Goal: Task Accomplishment & Management: Complete application form

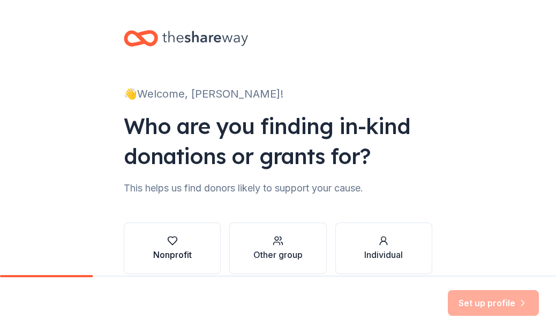
click at [172, 244] on icon "button" at bounding box center [172, 240] width 11 height 11
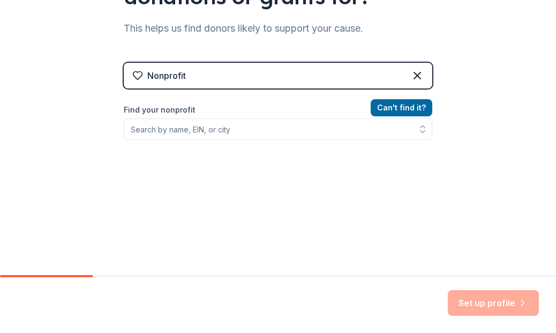
scroll to position [161, 0]
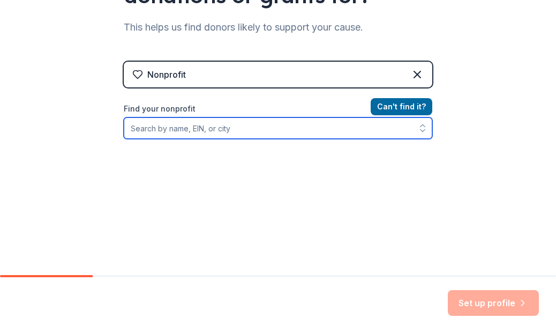
click at [215, 131] on input "Find your nonprofit" at bounding box center [278, 127] width 309 height 21
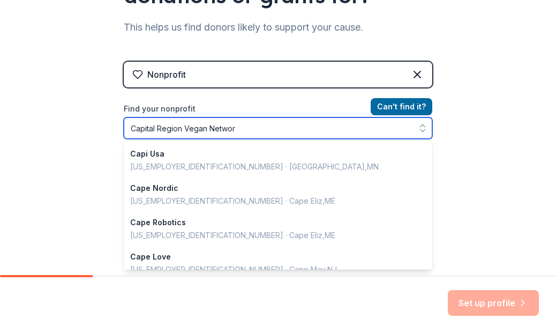
type input "Capital Region Vegan Network"
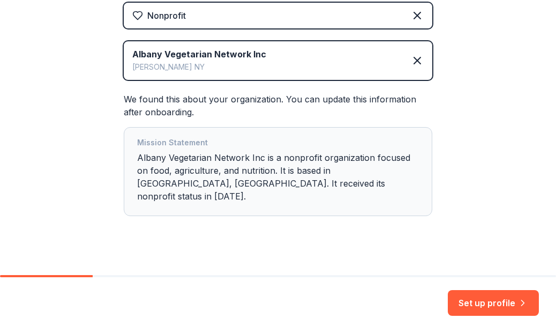
scroll to position [221, 0]
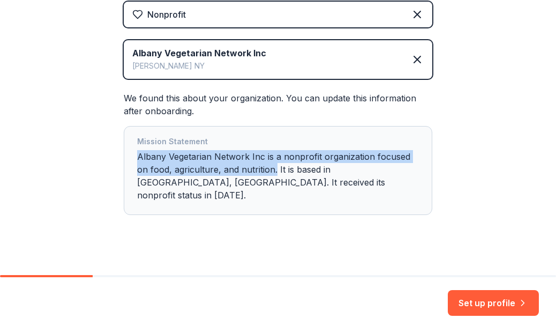
drag, startPoint x: 257, startPoint y: 171, endPoint x: 128, endPoint y: 159, distance: 129.2
click at [128, 159] on div "Mission Statement Albany Vegetarian Network Inc is a nonprofit organization foc…" at bounding box center [278, 170] width 309 height 89
click at [477, 310] on button "Set up profile" at bounding box center [493, 303] width 91 height 26
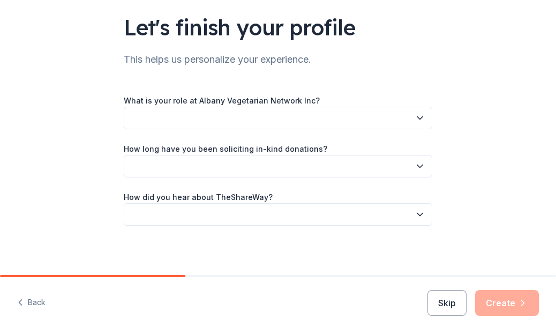
scroll to position [75, 0]
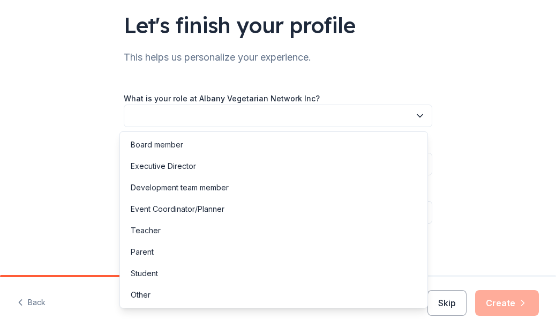
click at [219, 112] on button "button" at bounding box center [278, 116] width 309 height 23
click at [185, 143] on div "Board member" at bounding box center [273, 144] width 303 height 21
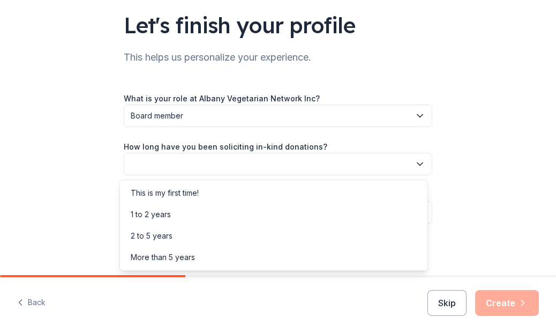
click at [177, 168] on button "button" at bounding box center [278, 164] width 309 height 23
click at [163, 259] on div "More than 5 years" at bounding box center [163, 257] width 64 height 13
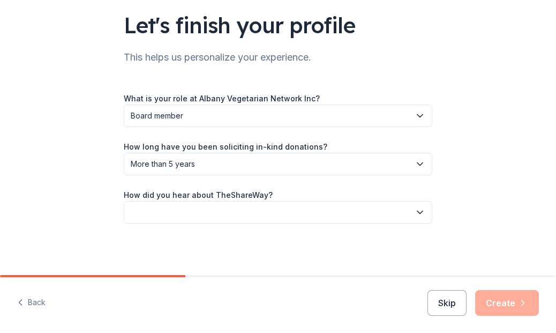
click at [175, 212] on button "button" at bounding box center [278, 212] width 309 height 23
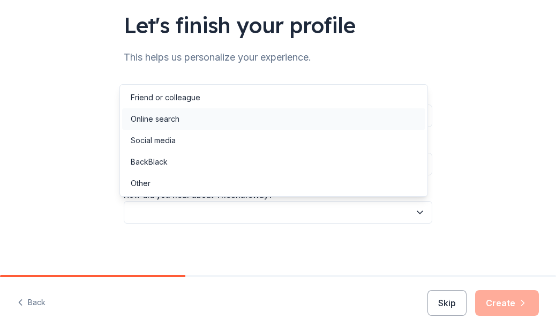
click at [153, 120] on div "Online search" at bounding box center [155, 119] width 49 height 13
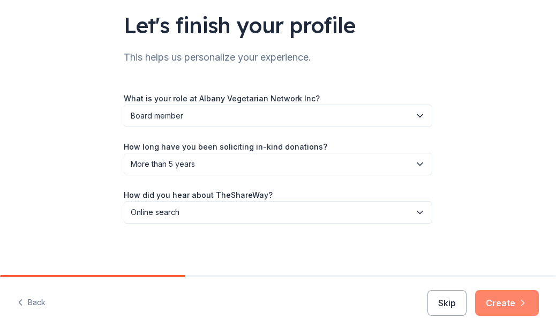
click at [507, 301] on button "Create" at bounding box center [507, 303] width 64 height 26
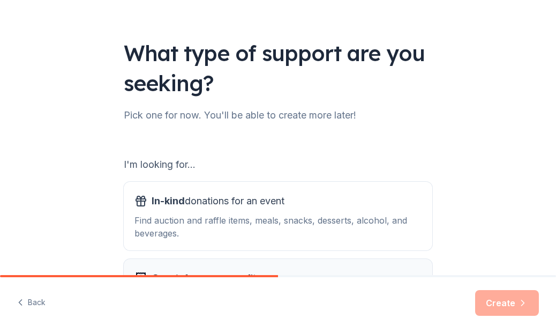
scroll to position [107, 0]
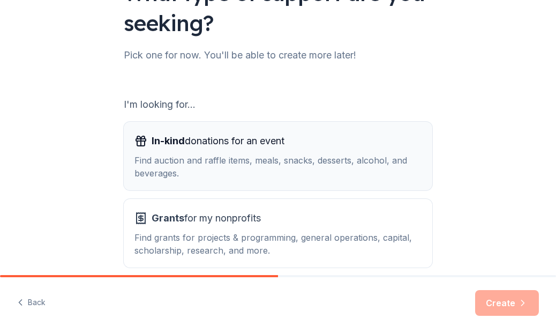
click at [234, 155] on div "Find auction and raffle items, meals, snacks, desserts, alcohol, and beverages." at bounding box center [278, 167] width 287 height 26
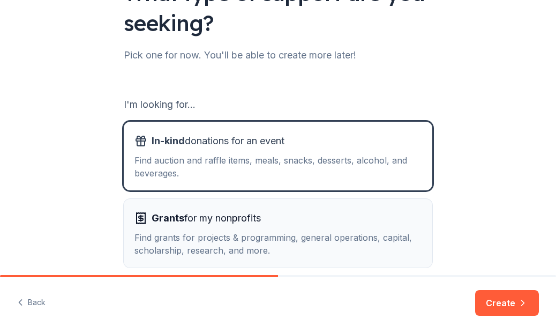
click at [229, 232] on div "Find grants for projects & programming, general operations, capital, scholarshi…" at bounding box center [278, 244] width 287 height 26
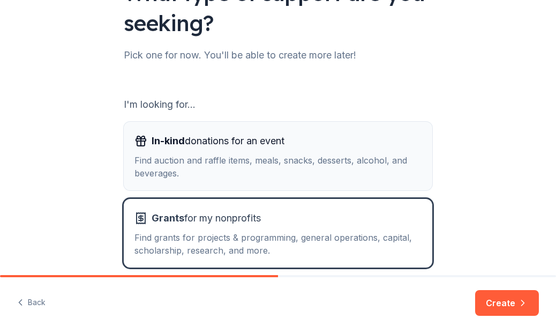
click at [239, 166] on div "Find auction and raffle items, meals, snacks, desserts, alcohol, and beverages." at bounding box center [278, 167] width 287 height 26
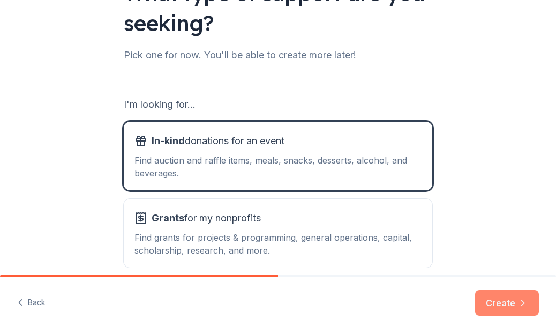
click at [508, 298] on button "Create" at bounding box center [507, 303] width 64 height 26
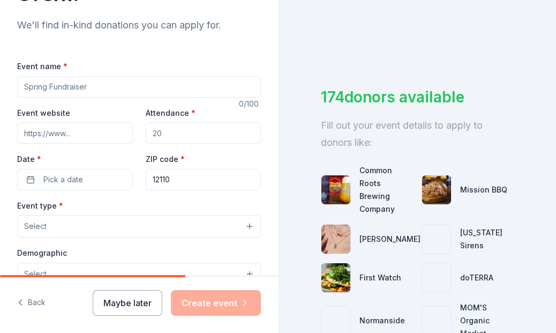
scroll to position [107, 0]
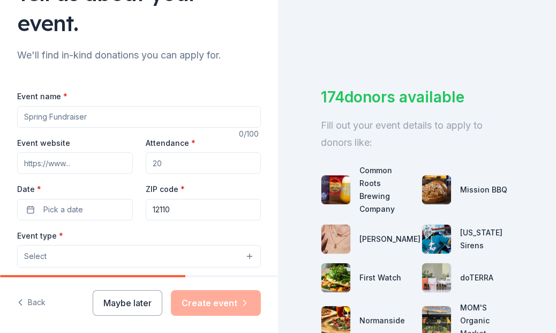
drag, startPoint x: 130, startPoint y: 120, endPoint x: 23, endPoint y: 120, distance: 107.2
click at [23, 120] on input "Event name *" at bounding box center [139, 116] width 244 height 21
type input "A"
type input "Ultimate Vegan BBQ"
click at [60, 163] on input "Event website" at bounding box center [75, 162] width 116 height 21
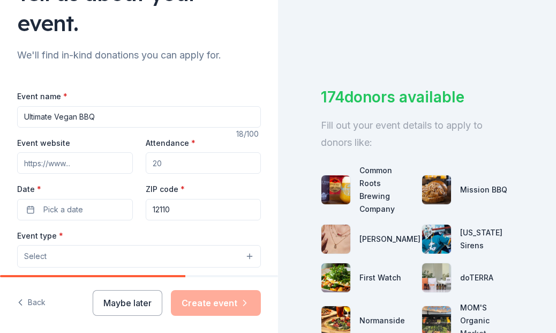
paste input "https://capregionvegans.org/event/ultimate-vegan-bbq-2/"
type input "https://capregionvegans.org/event/ultimate-vegan-bbq-2/"
drag, startPoint x: 179, startPoint y: 166, endPoint x: 58, endPoint y: 157, distance: 121.0
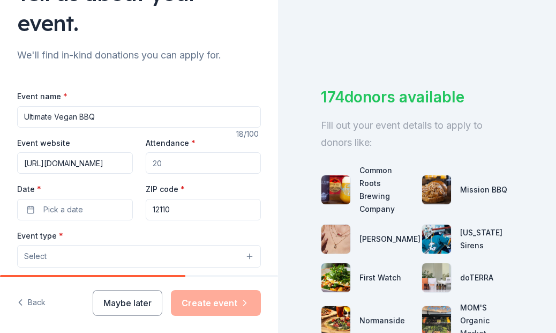
click at [58, 157] on div "Event website https://capregionvegans.org/event/ultimate-vegan-bbq-2/ Attendanc…" at bounding box center [139, 178] width 244 height 84
type input "100"
click at [187, 180] on div "Event website https://capregionvegans.org/event/ultimate-vegan-bbq-2/ Attendanc…" at bounding box center [139, 178] width 244 height 84
click at [88, 209] on button "Pick a date" at bounding box center [75, 209] width 116 height 21
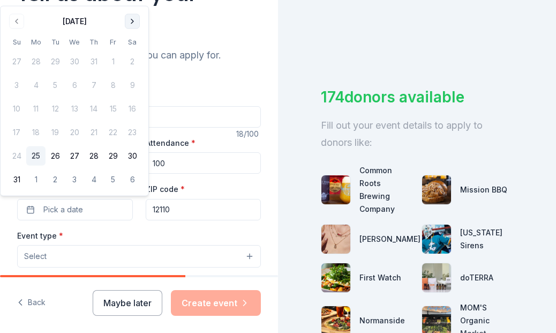
click at [129, 24] on button "Go to next month" at bounding box center [132, 21] width 15 height 15
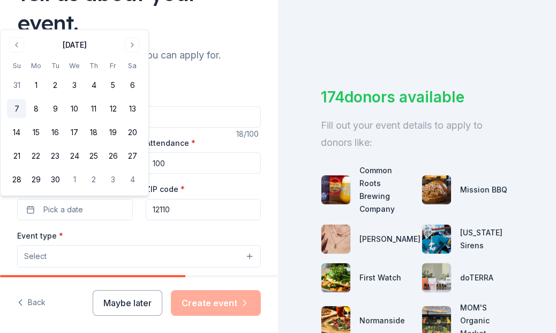
click at [21, 109] on button "7" at bounding box center [16, 108] width 19 height 19
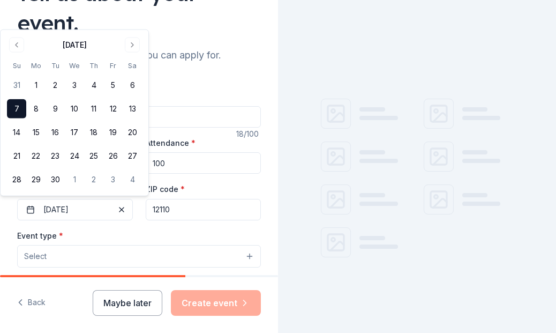
click at [213, 185] on div "ZIP code * 12110" at bounding box center [204, 201] width 116 height 38
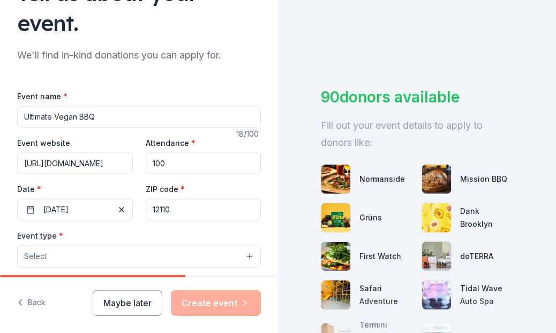
drag, startPoint x: 185, startPoint y: 205, endPoint x: 146, endPoint y: 209, distance: 39.8
click at [146, 209] on input "12110" at bounding box center [204, 209] width 116 height 21
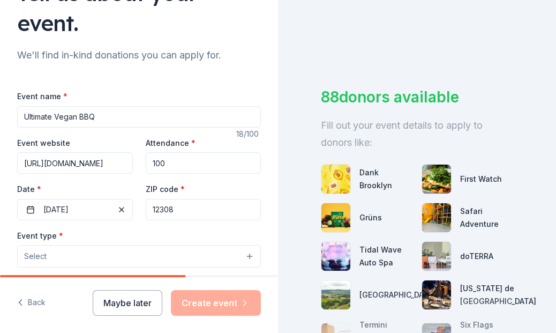
type input "12308"
click at [228, 178] on div "Event website https://capregionvegans.org/event/ultimate-vegan-bbq-2/ Attendanc…" at bounding box center [139, 178] width 244 height 84
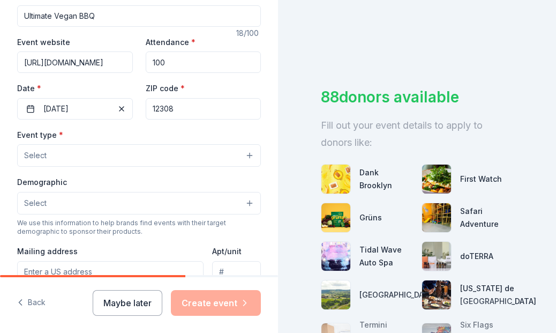
scroll to position [209, 0]
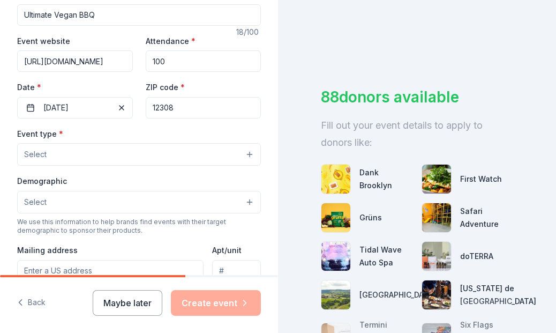
click at [184, 155] on button "Select" at bounding box center [139, 154] width 244 height 23
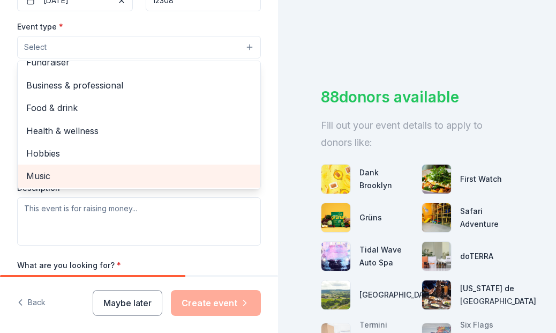
scroll to position [0, 0]
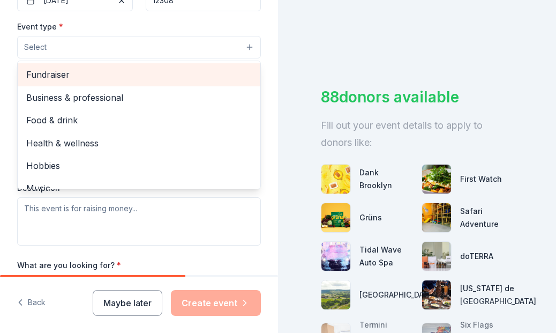
click at [57, 73] on span "Fundraiser" at bounding box center [139, 75] width 226 height 14
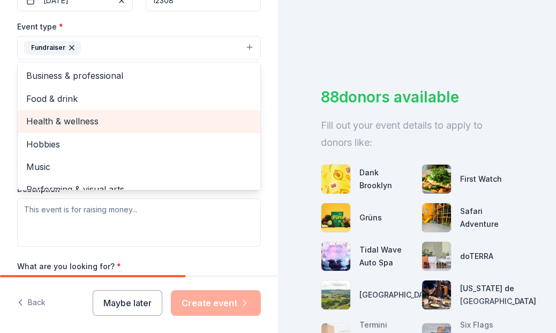
click at [79, 120] on span "Health & wellness" at bounding box center [139, 121] width 226 height 14
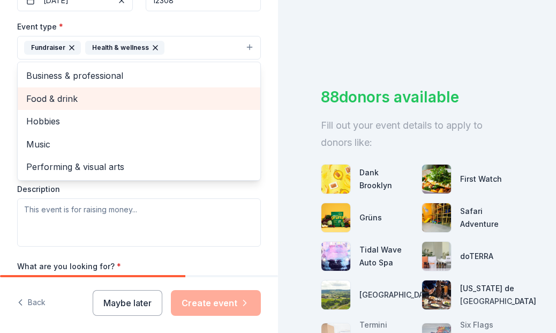
click at [84, 98] on span "Food & drink" at bounding box center [139, 99] width 226 height 14
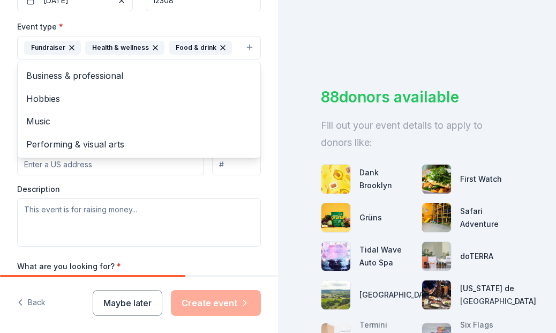
click at [267, 92] on div "Tell us about your event. We'll find in-kind donations you can apply for. Event…" at bounding box center [139, 56] width 278 height 745
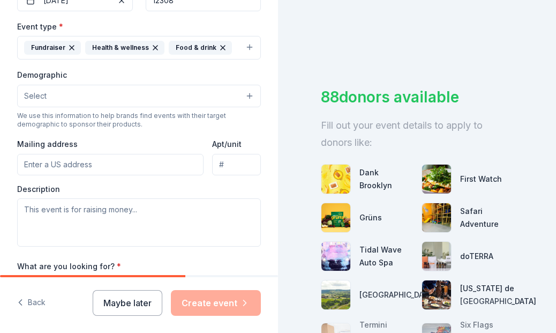
click at [123, 94] on button "Select" at bounding box center [139, 96] width 244 height 23
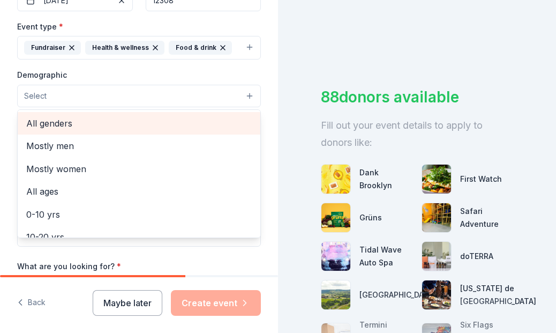
click at [88, 127] on span "All genders" at bounding box center [139, 123] width 226 height 14
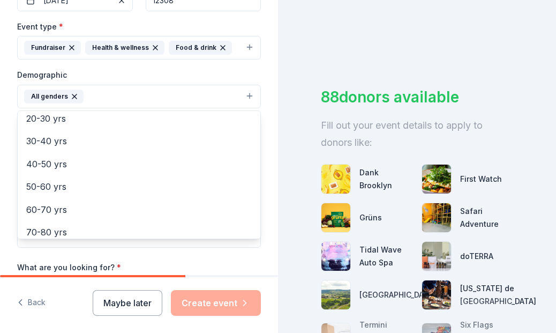
scroll to position [149, 0]
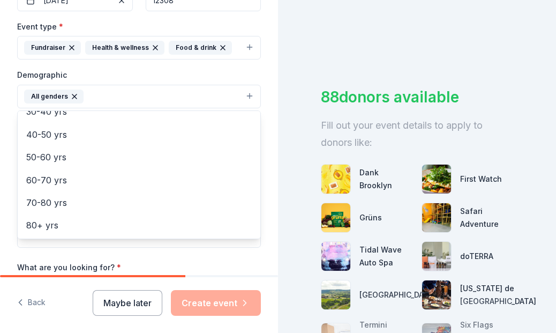
click at [257, 160] on div "Tell us about your event. We'll find in-kind donations you can apply for. Event…" at bounding box center [139, 57] width 278 height 746
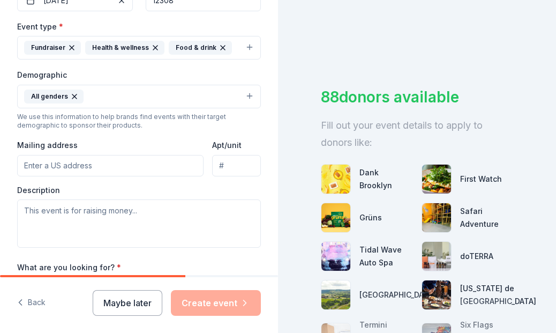
click at [93, 166] on input "Mailing address" at bounding box center [110, 165] width 187 height 21
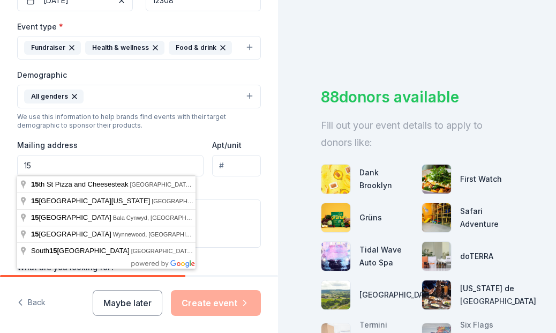
type input "1"
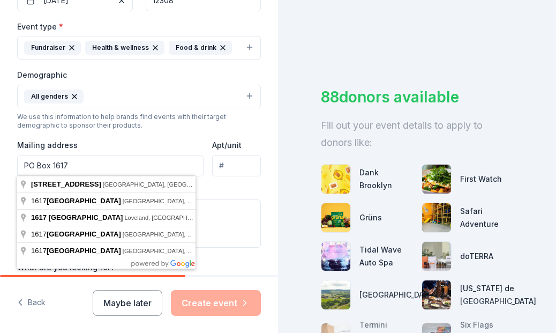
click at [94, 166] on input "PO Box 1617" at bounding box center [110, 165] width 187 height 21
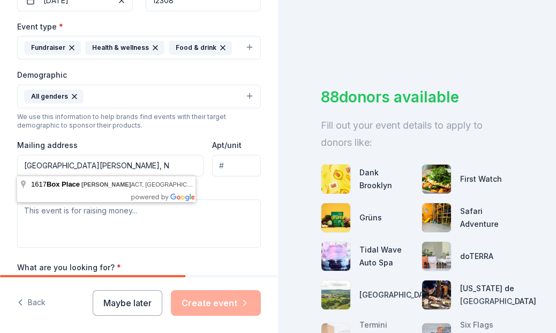
type input "PO Box 1617 Latham, NY"
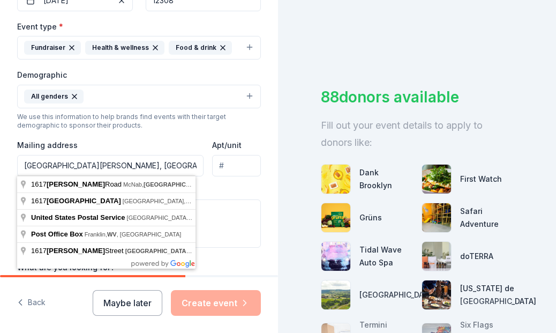
drag, startPoint x: 133, startPoint y: 163, endPoint x: 16, endPoint y: 153, distance: 117.8
click at [3, 159] on div "Tell us about your event. We'll find in-kind donations you can apply for. Event…" at bounding box center [139, 57] width 278 height 746
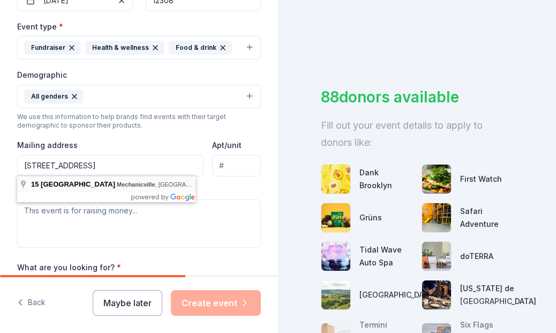
type input "15 Springfield Drive, Mechanicville, NY, 12118"
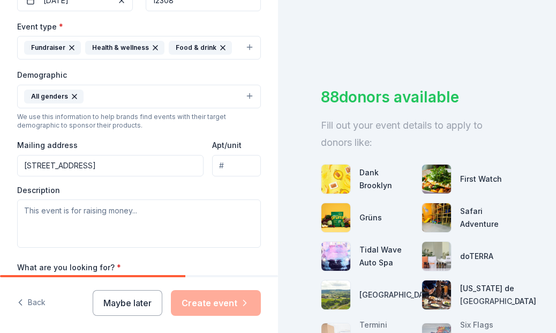
click at [89, 185] on div "Description" at bounding box center [139, 216] width 244 height 63
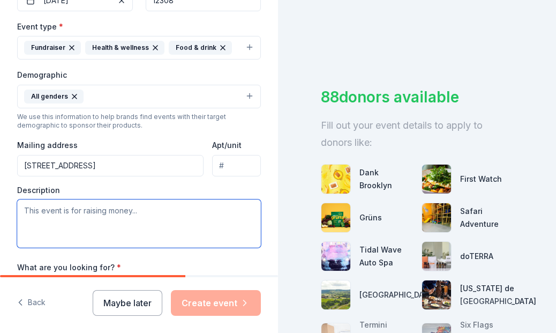
click at [109, 209] on textarea at bounding box center [139, 223] width 244 height 48
click at [117, 213] on textarea at bounding box center [139, 223] width 244 height 48
paste textarea "Enjoy a variety of plant-based BBQ favorites, great company, and the beautiful …"
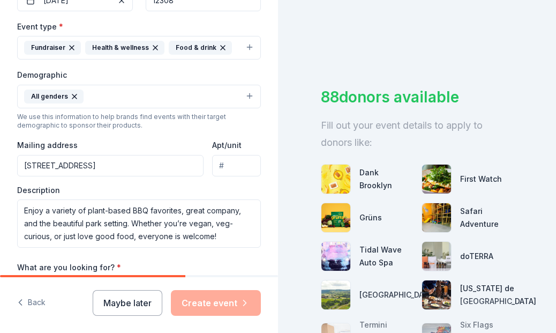
click at [264, 199] on div "Tell us about your event. We'll find in-kind donations you can apply for. Event…" at bounding box center [139, 57] width 278 height 746
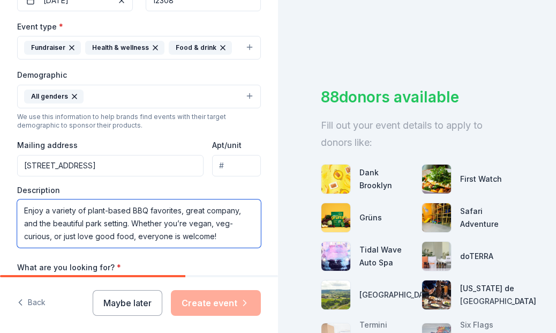
click at [219, 235] on textarea "Enjoy a variety of plant-based BBQ favorites, great company, and the beautiful …" at bounding box center [139, 223] width 244 height 48
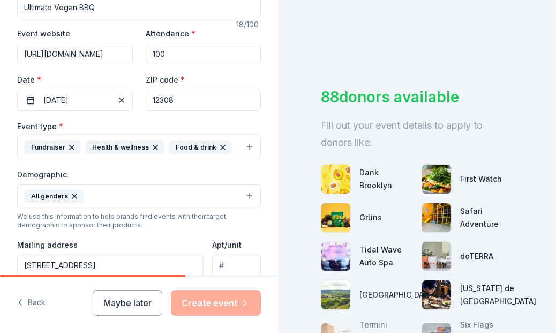
scroll to position [316, 0]
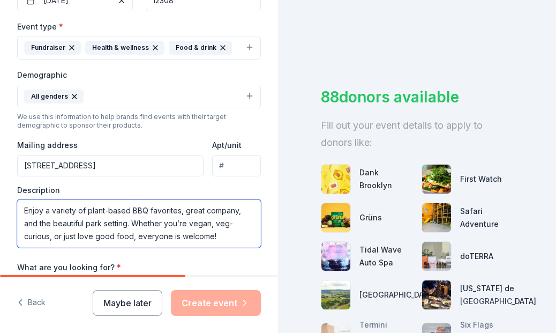
type textarea "Enjoy a variety of plant-based BBQ favorites, great company, and the beautiful …"
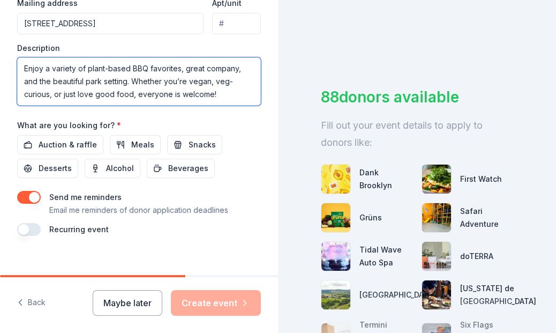
scroll to position [469, 0]
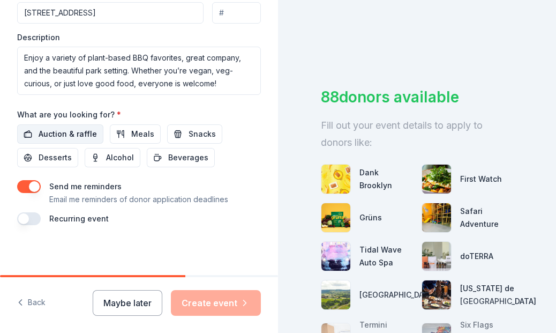
click at [78, 135] on span "Auction & raffle" at bounding box center [68, 134] width 58 height 13
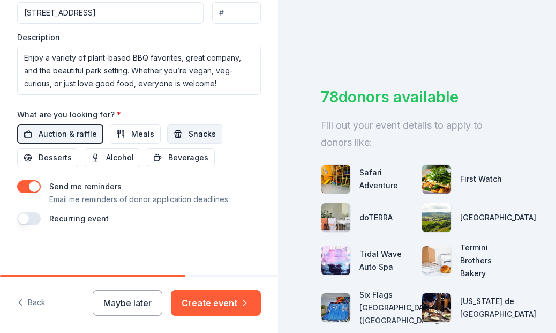
click at [197, 133] on span "Snacks" at bounding box center [202, 134] width 27 height 13
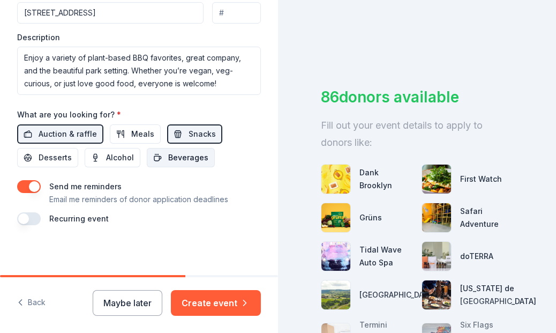
click at [180, 159] on span "Beverages" at bounding box center [188, 157] width 40 height 13
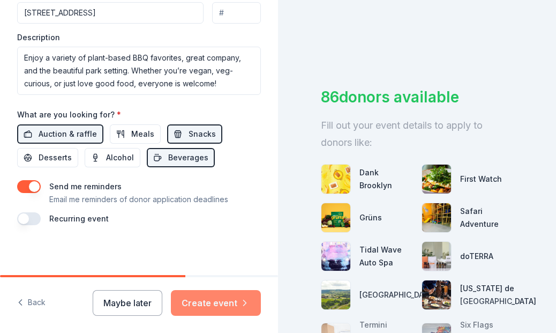
click at [217, 304] on button "Create event" at bounding box center [216, 303] width 90 height 26
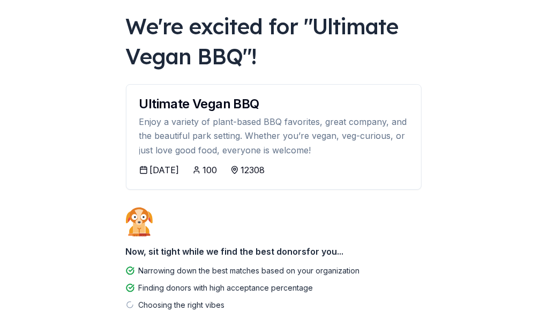
scroll to position [106, 0]
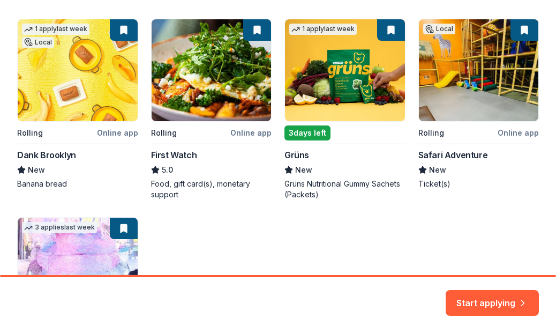
scroll to position [214, 0]
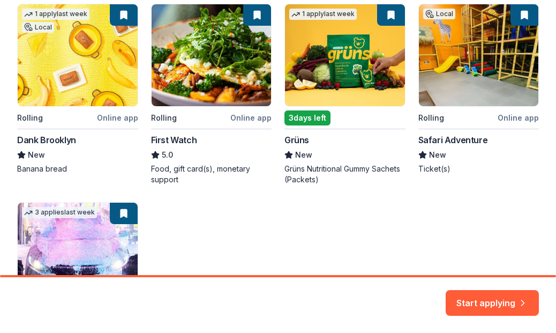
click at [115, 115] on div "1 apply last week Local Rolling Online app Dank Brooklyn New Banana bread Rolli…" at bounding box center [278, 188] width 522 height 369
click at [43, 140] on div "1 apply last week Local Rolling Online app Dank Brooklyn New Banana bread Rolli…" at bounding box center [278, 188] width 522 height 369
click at [45, 146] on div "1 apply last week Local Rolling Online app Dank Brooklyn New Banana bread Rolli…" at bounding box center [278, 188] width 522 height 369
click at [45, 166] on div "1 apply last week Local Rolling Online app Dank Brooklyn New Banana bread Rolli…" at bounding box center [278, 188] width 522 height 369
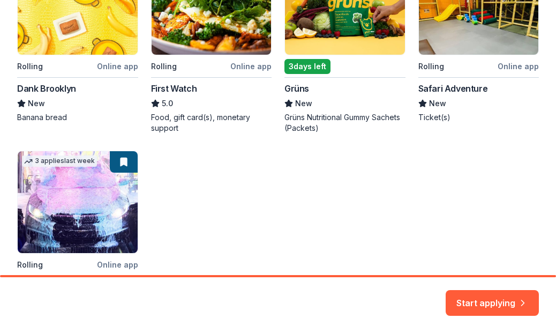
scroll to position [322, 0]
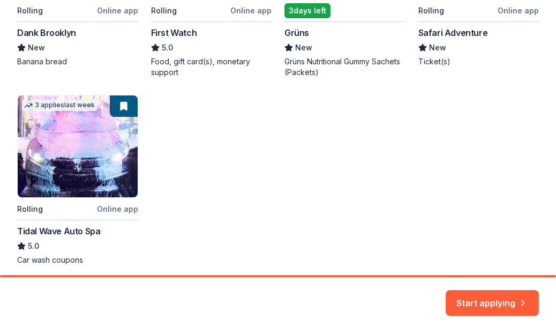
click at [204, 174] on div "1 apply last week Local Rolling Online app Dank Brooklyn New Banana bread Rolli…" at bounding box center [278, 81] width 522 height 369
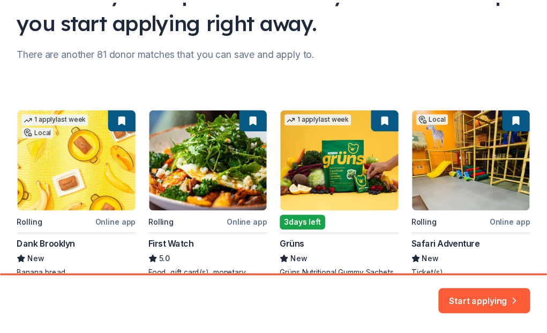
scroll to position [107, 0]
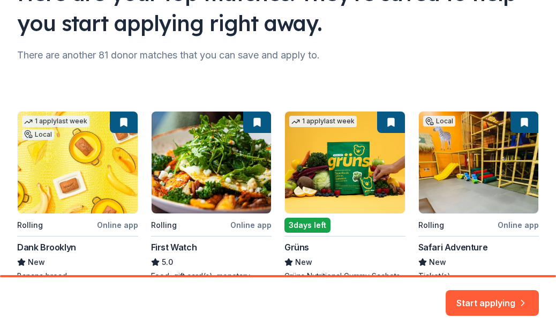
click at [253, 118] on div "1 apply last week Local Rolling Online app Dank Brooklyn New Banana bread Rolli…" at bounding box center [278, 295] width 522 height 369
click at [111, 125] on div "1 apply last week Local Rolling Online app Dank Brooklyn New Banana bread Rolli…" at bounding box center [278, 295] width 522 height 369
click at [376, 123] on div "1 apply last week Local Rolling Online app Dank Brooklyn New Banana bread Rolli…" at bounding box center [278, 295] width 522 height 369
drag, startPoint x: 519, startPoint y: 121, endPoint x: 508, endPoint y: 134, distance: 17.5
click at [519, 122] on div "1 apply last week Local Rolling Online app Dank Brooklyn New Banana bread Rolli…" at bounding box center [278, 295] width 522 height 369
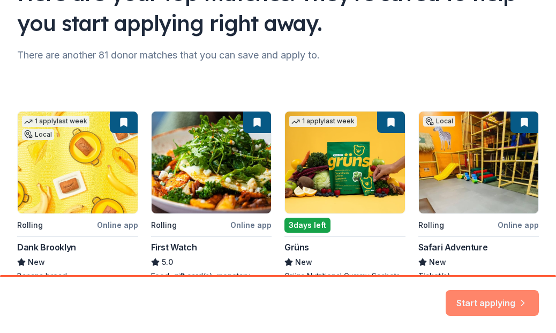
click at [499, 296] on button "Start applying" at bounding box center [492, 300] width 93 height 26
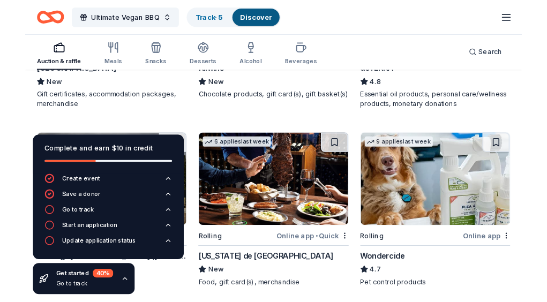
scroll to position [804, 0]
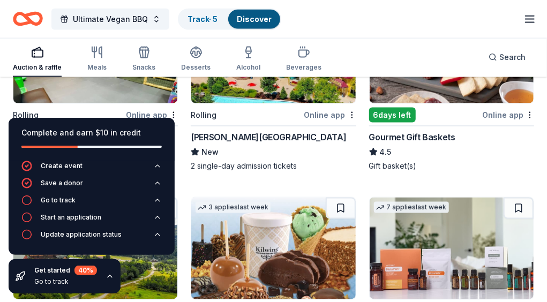
scroll to position [590, 0]
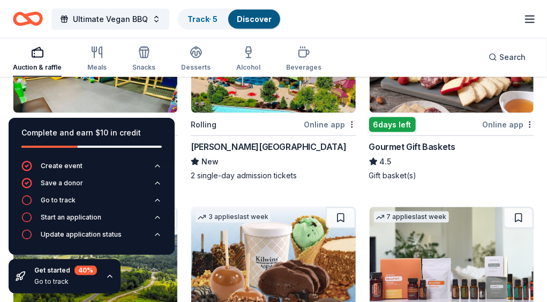
click at [111, 279] on icon "button" at bounding box center [110, 276] width 9 height 9
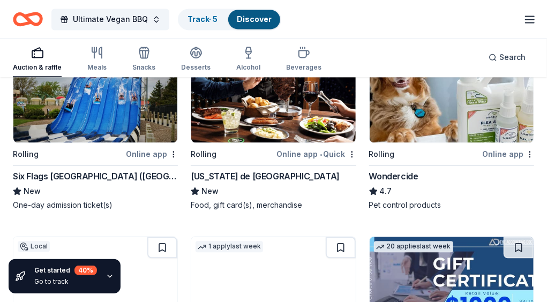
scroll to position [965, 0]
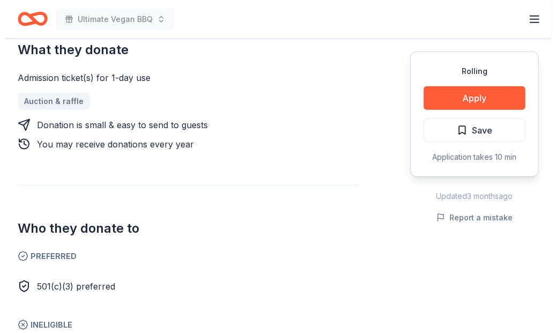
scroll to position [536, 0]
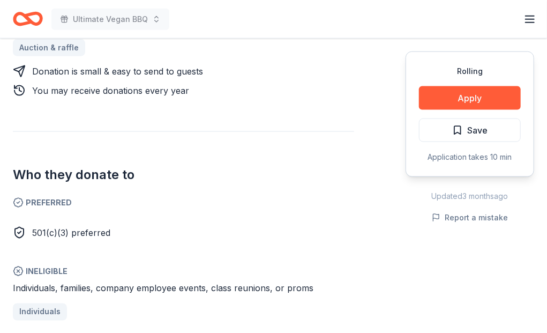
click at [264, 196] on span "Preferred" at bounding box center [183, 202] width 341 height 13
click at [469, 97] on button "Apply" at bounding box center [470, 98] width 102 height 24
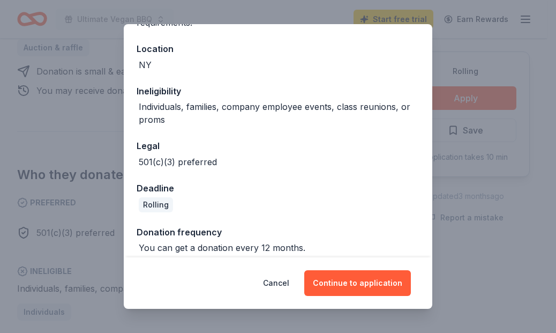
scroll to position [134, 0]
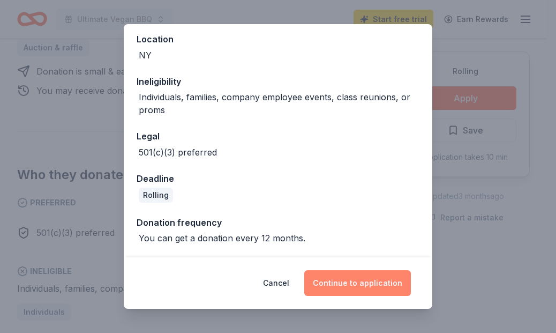
click at [365, 284] on button "Continue to application" at bounding box center [357, 283] width 107 height 26
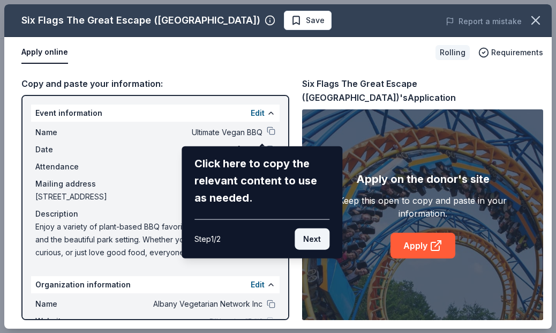
click at [321, 239] on button "Next" at bounding box center [312, 238] width 35 height 21
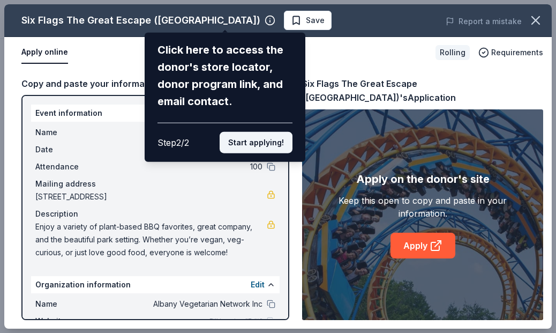
click at [248, 132] on button "Start applying!" at bounding box center [256, 142] width 73 height 21
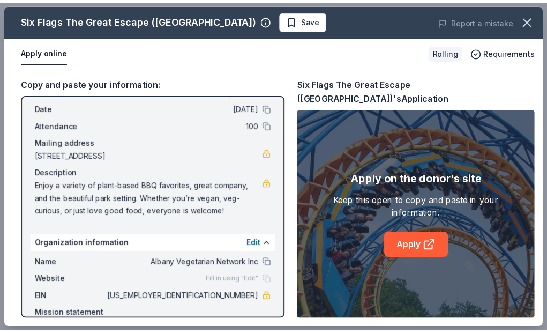
scroll to position [0, 0]
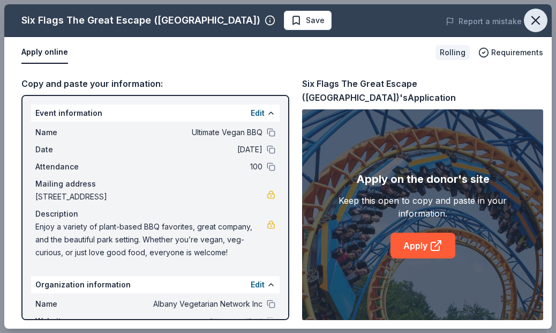
click at [539, 21] on icon "button" at bounding box center [536, 20] width 15 height 15
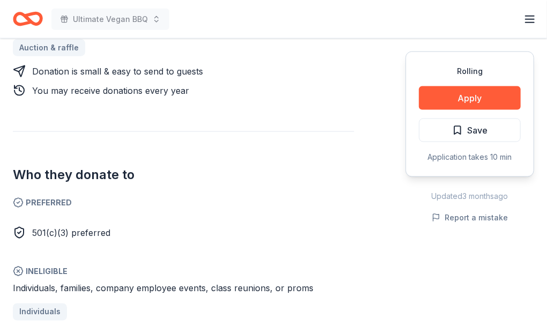
click at [371, 85] on div "Donating in [GEOGRAPHIC_DATA] The Great Escape is a Six Flags amusement park lo…" at bounding box center [274, 191] width 522 height 742
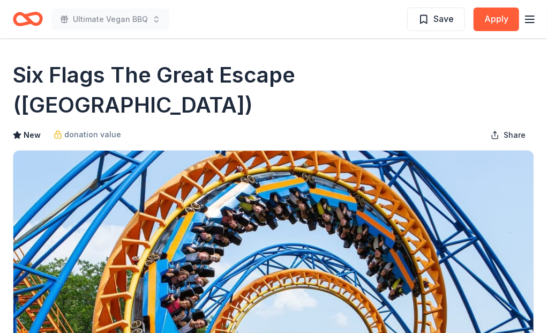
click at [524, 24] on icon "button" at bounding box center [530, 19] width 13 height 13
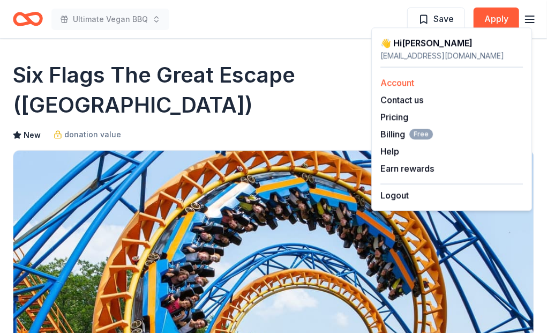
click at [401, 83] on link "Account" at bounding box center [398, 82] width 34 height 11
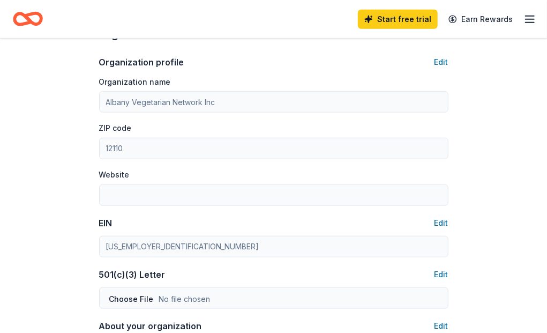
scroll to position [375, 0]
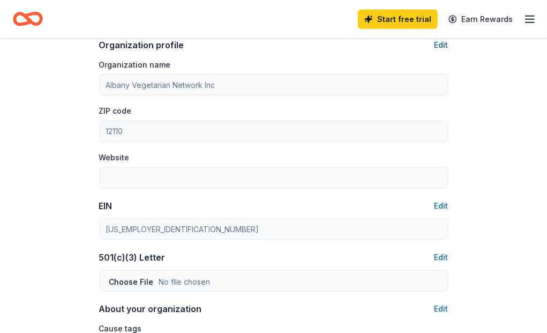
click at [435, 43] on button "Edit" at bounding box center [442, 45] width 14 height 13
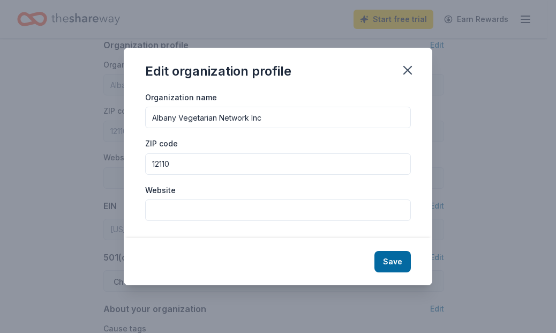
drag, startPoint x: 286, startPoint y: 112, endPoint x: 130, endPoint y: 105, distance: 156.7
click at [131, 118] on div "Organization name Albany Vegetarian Network Inc ZIP code 12110 Website" at bounding box center [278, 165] width 309 height 148
type input "A"
type input "Capital Region Vegan Network"
click at [225, 209] on input "Website" at bounding box center [278, 209] width 266 height 21
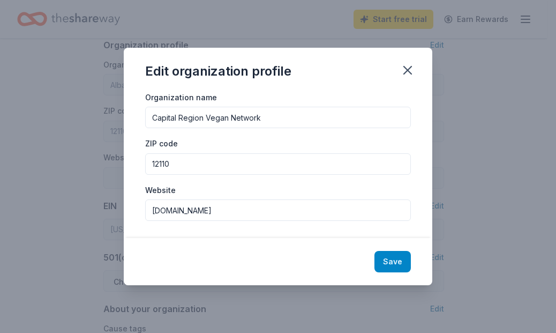
type input "[DOMAIN_NAME]"
click at [398, 256] on button "Save" at bounding box center [393, 261] width 36 height 21
type input "Capital Region Vegan Network"
type input "[DOMAIN_NAME]"
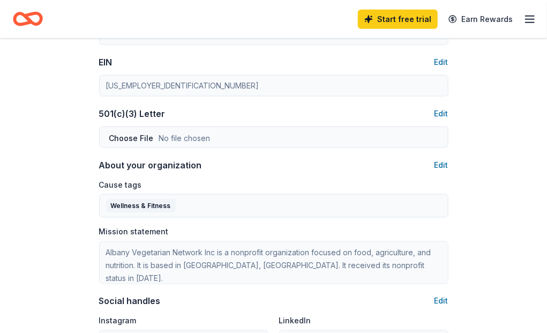
scroll to position [536, 0]
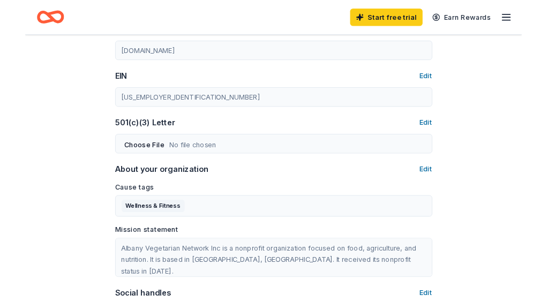
scroll to position [482, 0]
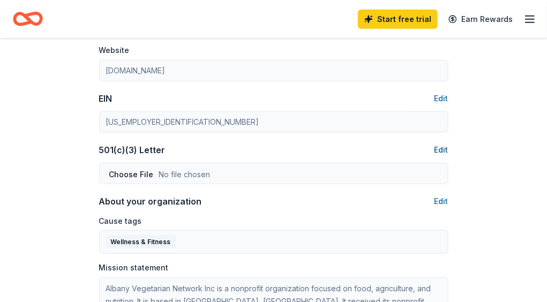
click at [435, 147] on button "Edit" at bounding box center [442, 150] width 14 height 13
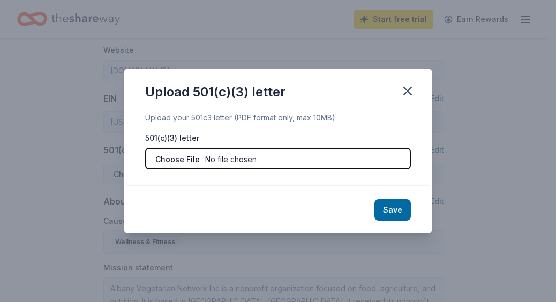
click at [181, 160] on input "file" at bounding box center [278, 158] width 266 height 21
type input "C:\fakepath\501(c)(3) letter & Name Change.pdf"
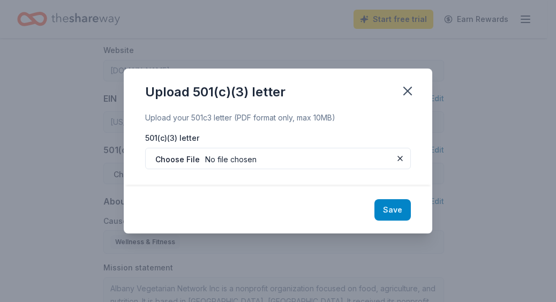
click at [407, 211] on button "Save" at bounding box center [393, 209] width 36 height 21
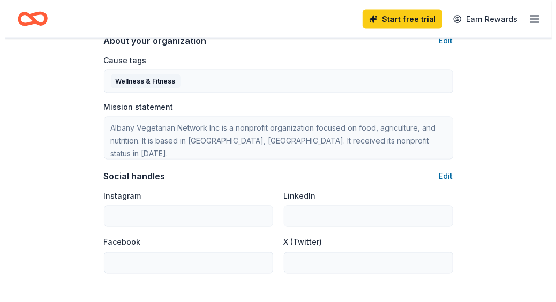
scroll to position [590, 0]
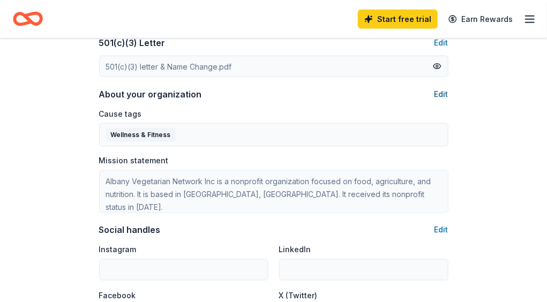
click at [436, 91] on button "Edit" at bounding box center [442, 94] width 14 height 13
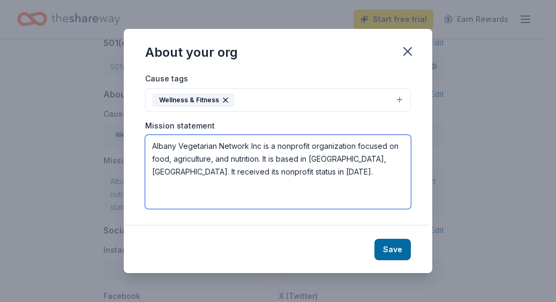
drag, startPoint x: 262, startPoint y: 174, endPoint x: 147, endPoint y: 135, distance: 121.2
click at [147, 135] on div "Mission statement Albany Vegetarian Network Inc is a nonprofit organization foc…" at bounding box center [278, 165] width 266 height 89
paste textarea "Capital Region Vegan Network empowers our community to adopt and maintain a veg…"
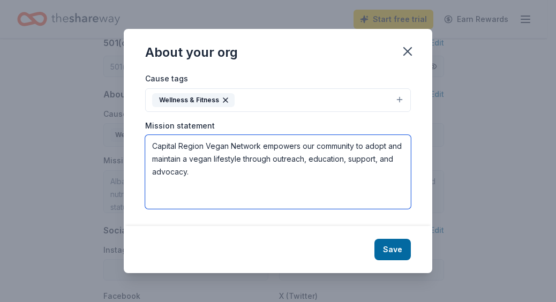
type textarea "Capital Region Vegan Network empowers our community to adopt and maintain a veg…"
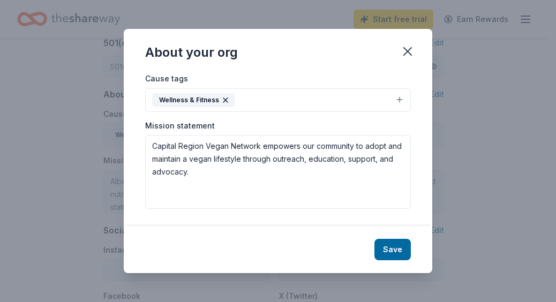
click at [398, 96] on button "Wellness & Fitness" at bounding box center [278, 100] width 266 height 24
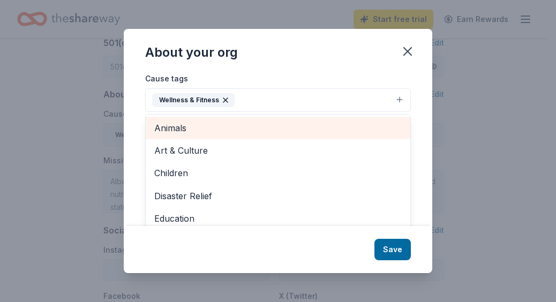
click at [209, 130] on span "Animals" at bounding box center [278, 128] width 248 height 14
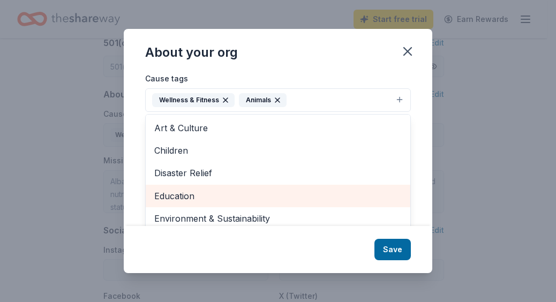
click at [197, 196] on span "Education" at bounding box center [278, 196] width 248 height 14
click at [231, 192] on span "Environment & Sustainability" at bounding box center [278, 196] width 248 height 14
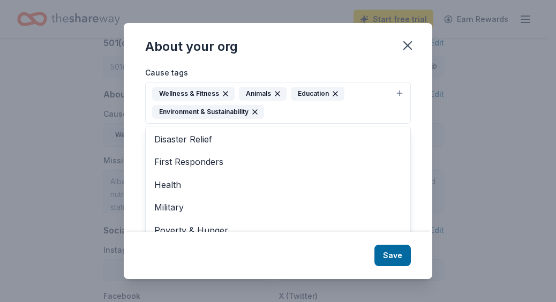
scroll to position [58, 0]
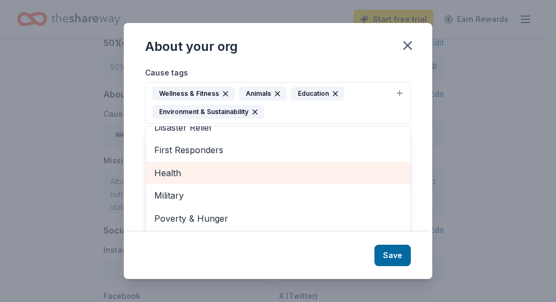
click at [188, 173] on span "Health" at bounding box center [278, 173] width 248 height 14
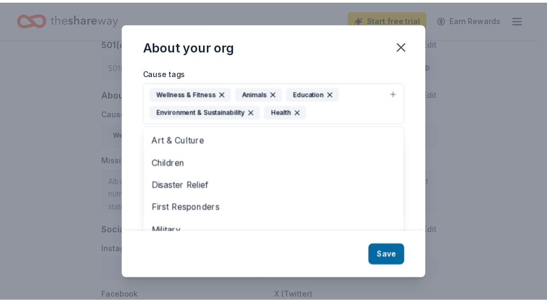
scroll to position [35, 0]
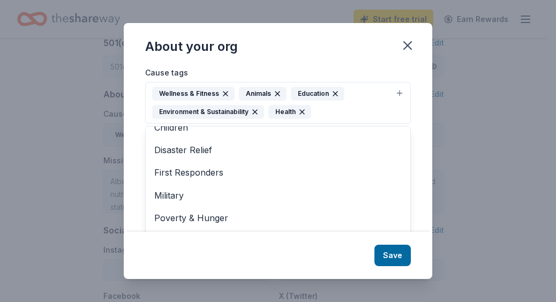
click at [406, 254] on div "About your org Cause tags Wellness & Fitness Animals Education Environment & Su…" at bounding box center [278, 151] width 309 height 257
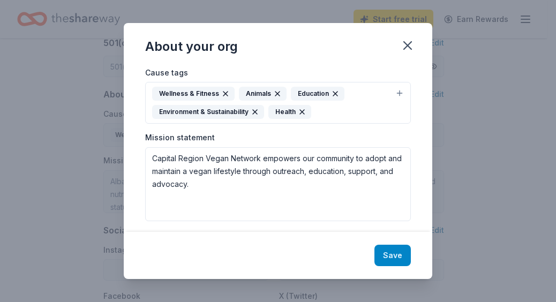
click at [391, 253] on button "Save" at bounding box center [393, 255] width 36 height 21
type textarea "Capital Region Vegan Network empowers our community to adopt and maintain a veg…"
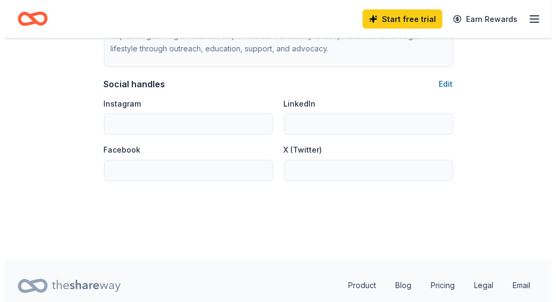
scroll to position [750, 0]
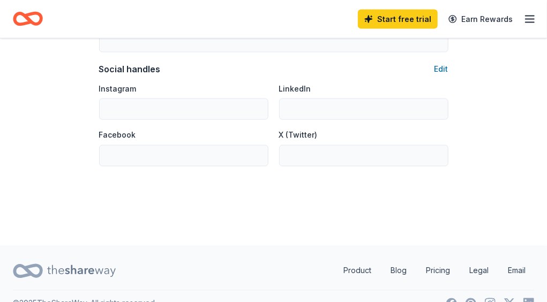
click at [167, 108] on input "Instagram" at bounding box center [183, 109] width 169 height 21
click at [367, 113] on input "LinkedIn" at bounding box center [363, 109] width 169 height 21
click at [225, 151] on input "Facebook" at bounding box center [183, 155] width 169 height 21
click at [439, 69] on button "Edit" at bounding box center [442, 69] width 14 height 13
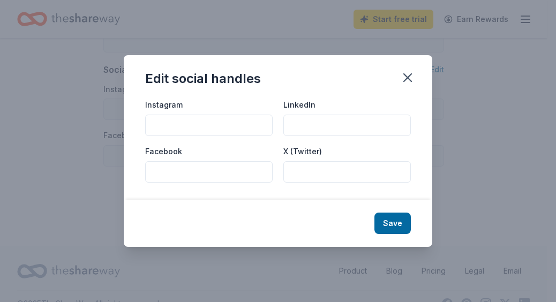
click at [190, 172] on input "Facebook" at bounding box center [209, 171] width 128 height 21
paste input "[URL][DOMAIN_NAME]"
click at [193, 171] on input "[URL][DOMAIN_NAME]" at bounding box center [209, 171] width 128 height 21
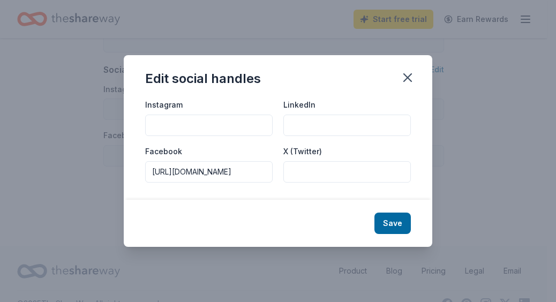
type input "[URL][DOMAIN_NAME]"
click at [219, 125] on input "Instagram" at bounding box center [209, 125] width 128 height 21
type input "@capregionvegans"
click at [307, 126] on input "LinkedIn" at bounding box center [348, 125] width 128 height 21
paste input "[URL][DOMAIN_NAME]"
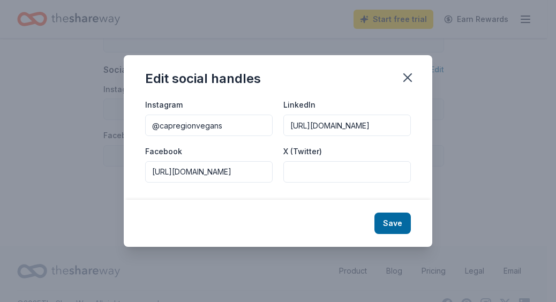
scroll to position [0, 30]
type input "[URL][DOMAIN_NAME]"
click at [395, 219] on button "Save" at bounding box center [393, 223] width 36 height 21
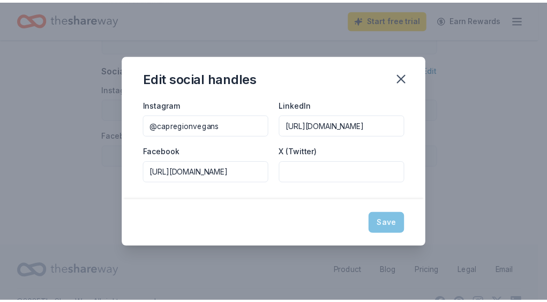
scroll to position [0, 0]
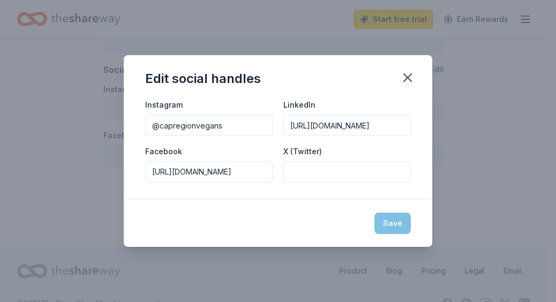
type input "@capregionvegans"
type input "[URL][DOMAIN_NAME]"
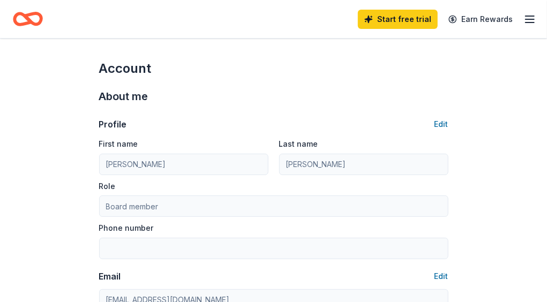
click at [524, 21] on icon "button" at bounding box center [530, 19] width 13 height 13
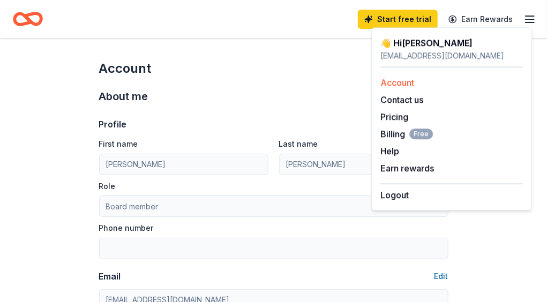
click at [393, 83] on link "Account" at bounding box center [398, 82] width 34 height 11
click at [351, 88] on div "About me" at bounding box center [274, 96] width 350 height 17
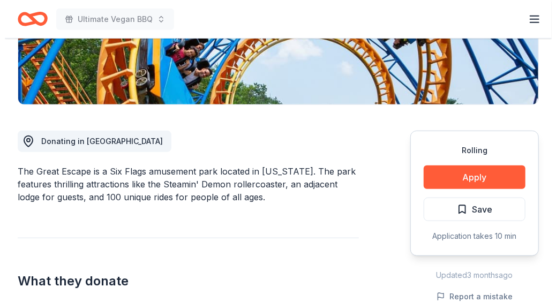
scroll to position [268, 0]
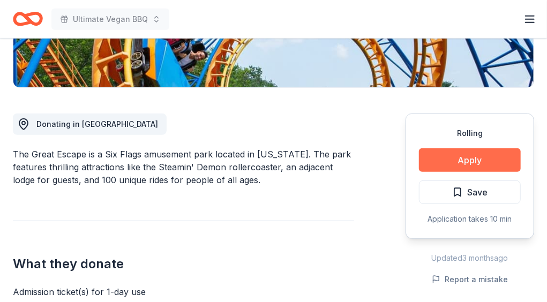
click at [482, 148] on button "Apply" at bounding box center [470, 160] width 102 height 24
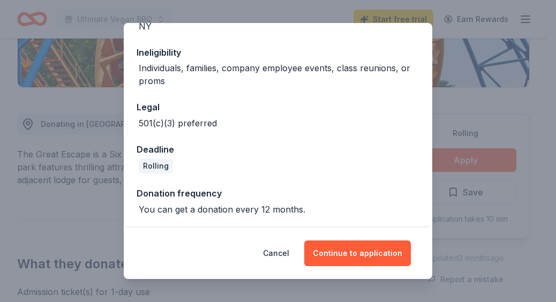
scroll to position [162, 0]
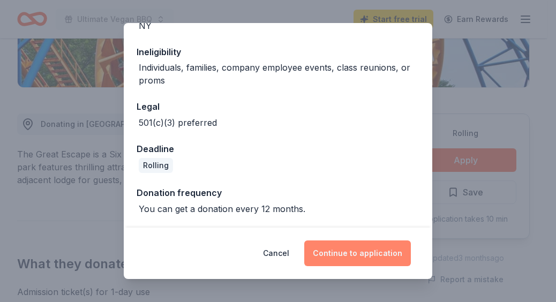
click at [368, 254] on button "Continue to application" at bounding box center [357, 254] width 107 height 26
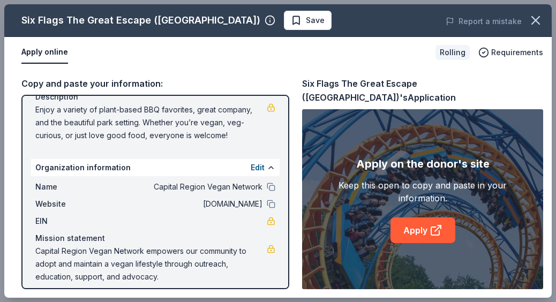
scroll to position [125, 0]
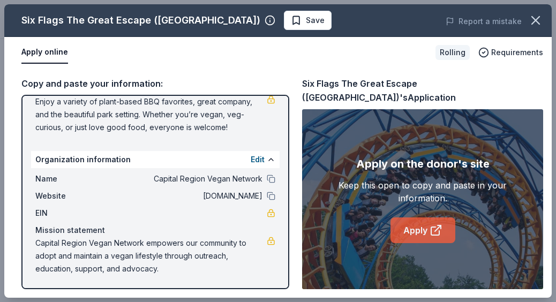
click at [422, 218] on link "Apply" at bounding box center [423, 231] width 65 height 26
